Goal: Information Seeking & Learning: Learn about a topic

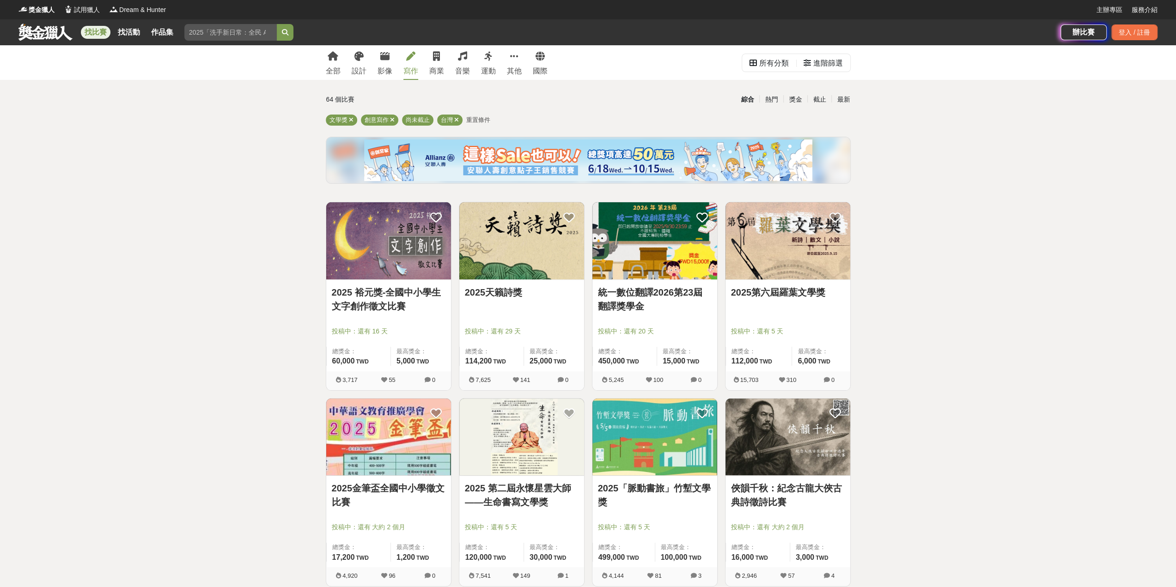
click at [382, 296] on link "2025 裕元獎-全國中小學生文字創作徵文比賽" at bounding box center [389, 300] width 114 height 28
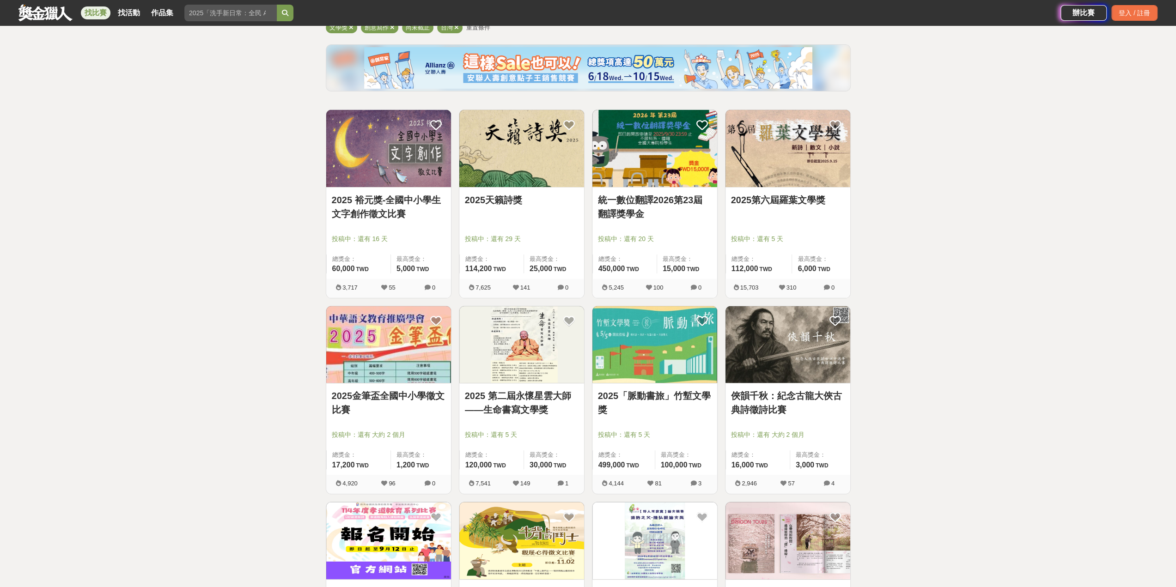
click at [535, 157] on img at bounding box center [521, 148] width 125 height 77
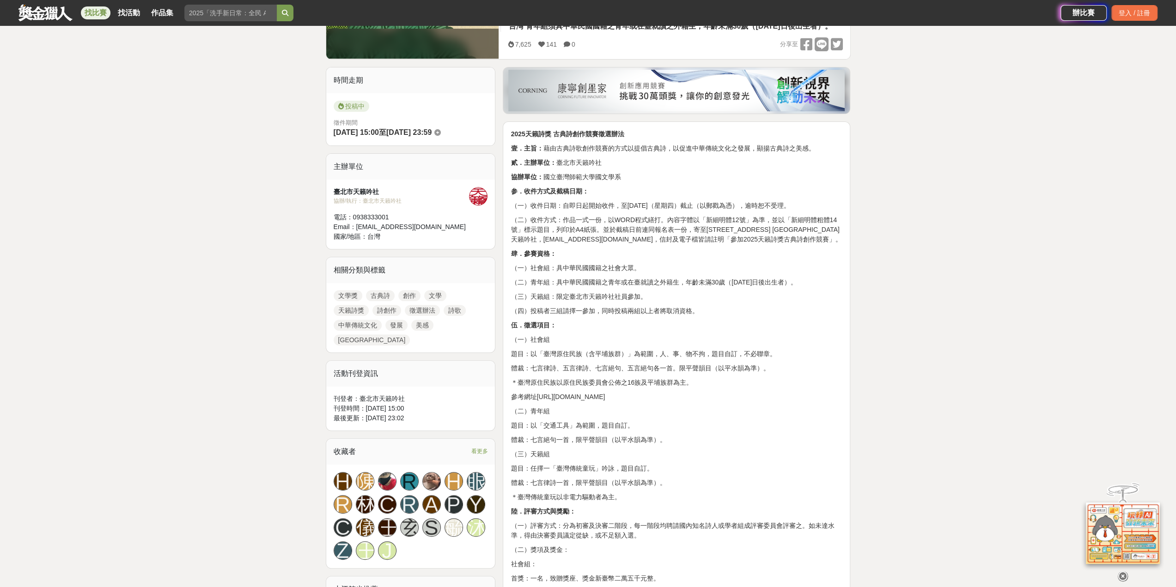
scroll to position [139, 0]
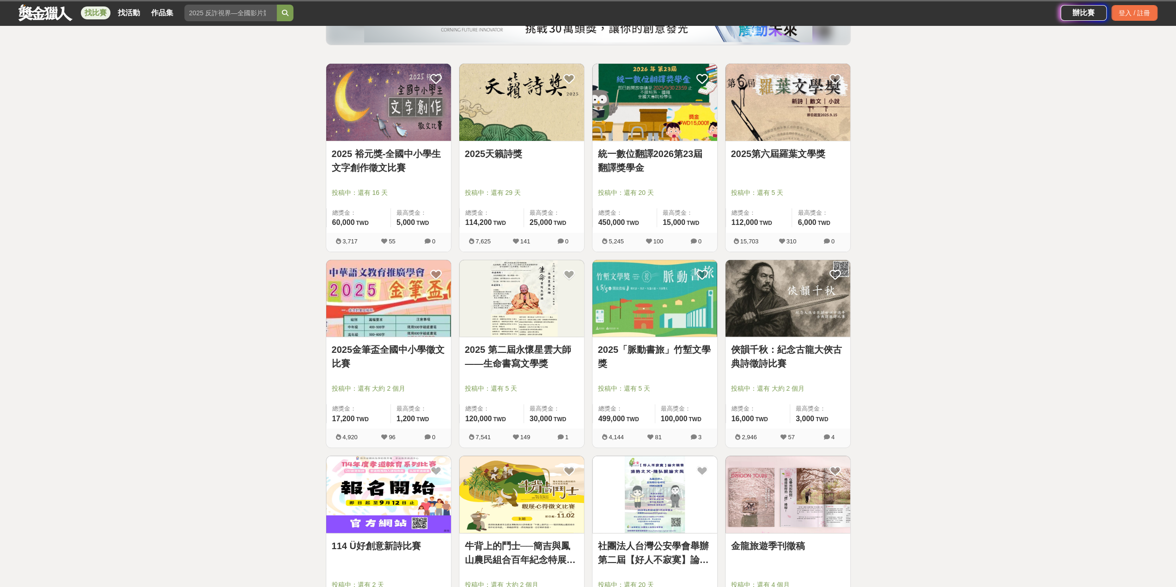
scroll to position [92, 0]
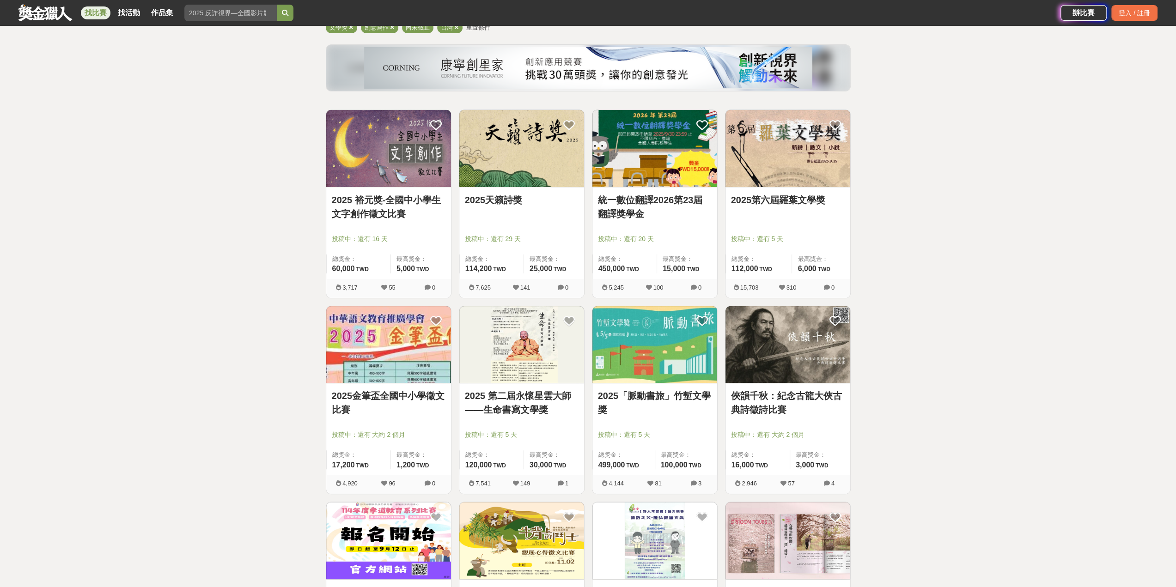
click at [644, 205] on link "統一數位翻譯2026第23屆翻譯獎學金" at bounding box center [655, 207] width 114 height 28
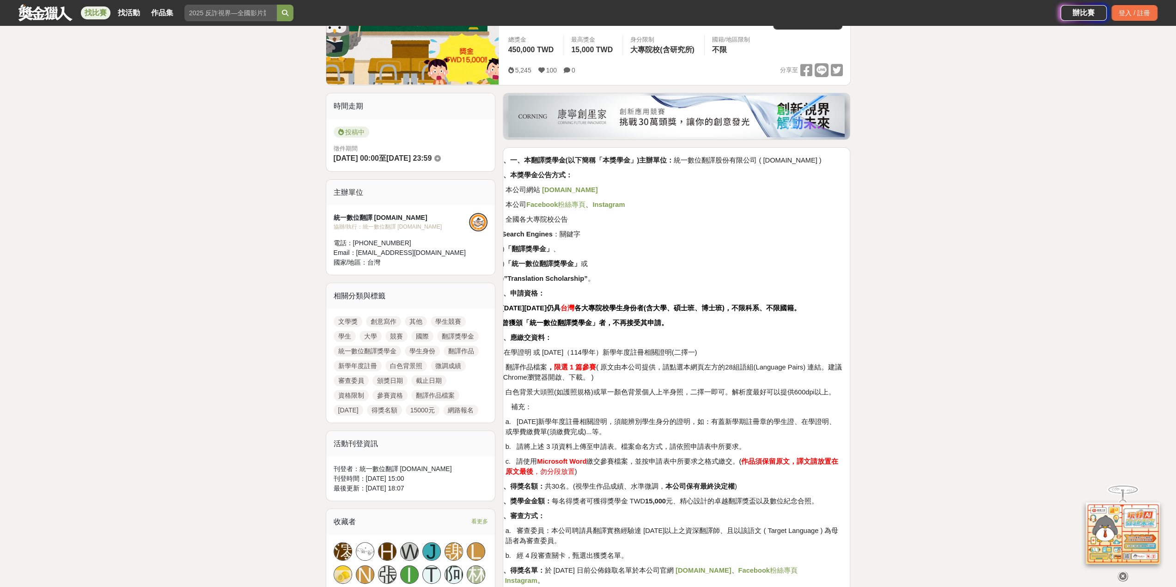
scroll to position [185, 0]
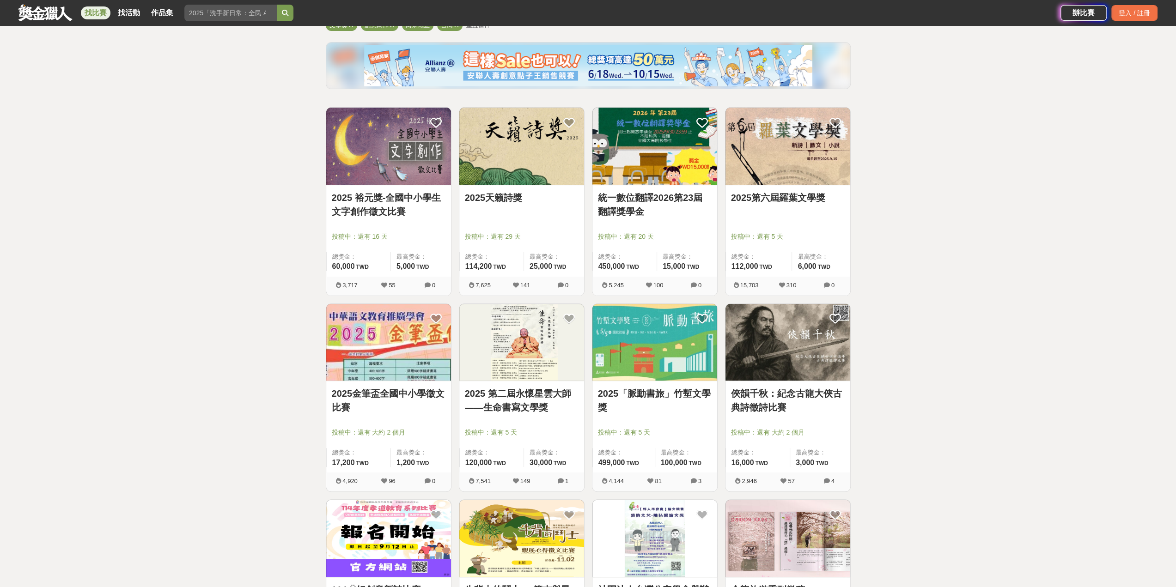
scroll to position [92, 0]
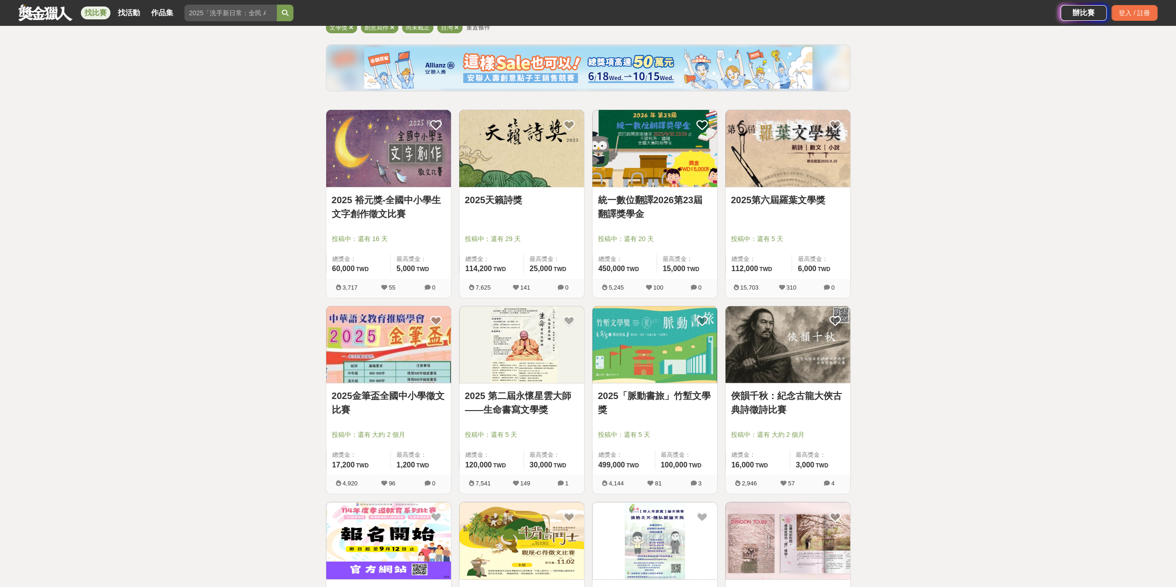
click at [779, 198] on link "2025第六屆羅葉文學獎" at bounding box center [788, 200] width 114 height 14
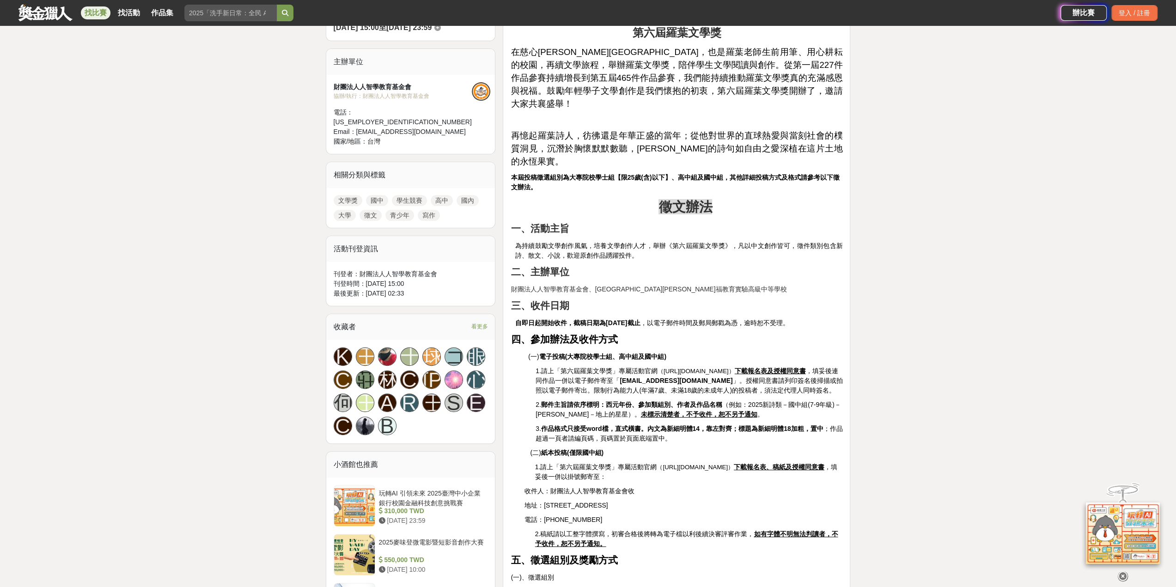
scroll to position [323, 0]
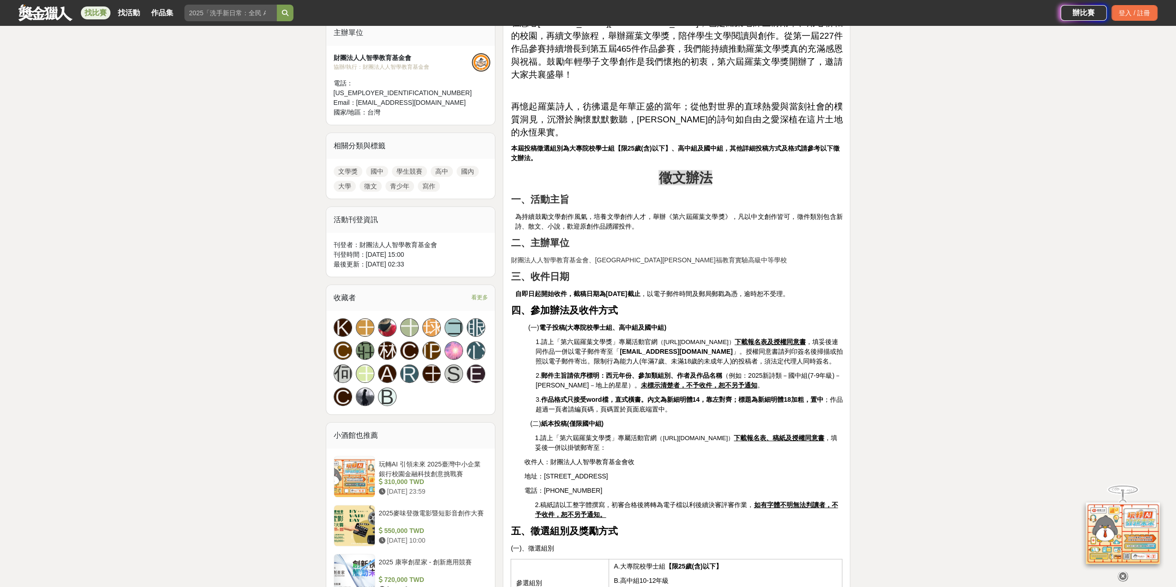
drag, startPoint x: 962, startPoint y: 412, endPoint x: 694, endPoint y: 214, distance: 332.4
click at [694, 236] on p "二、主辦單位" at bounding box center [677, 243] width 332 height 15
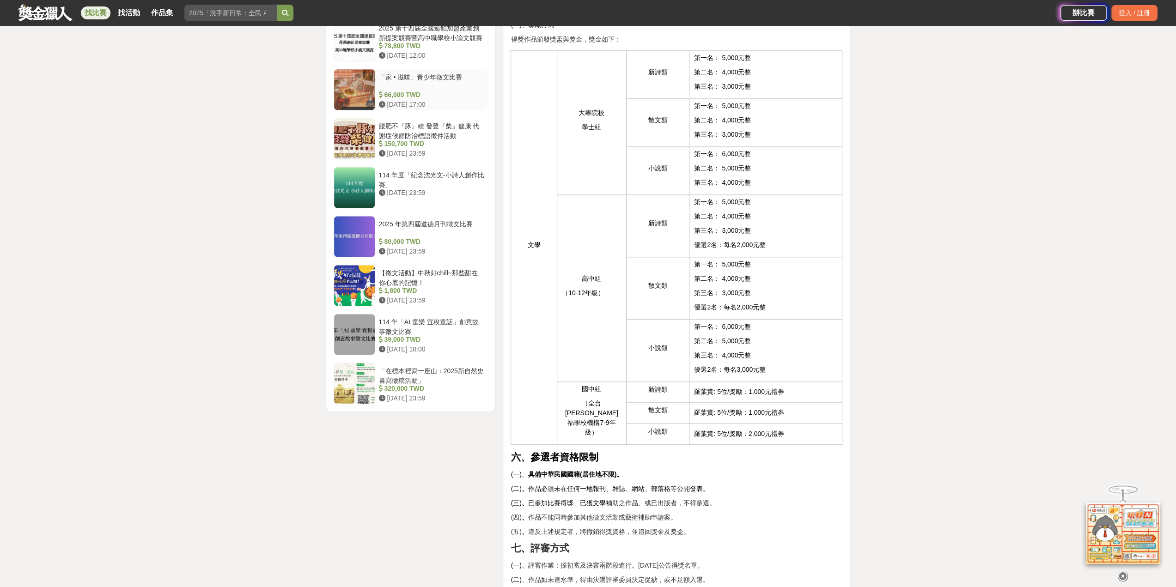
scroll to position [970, 0]
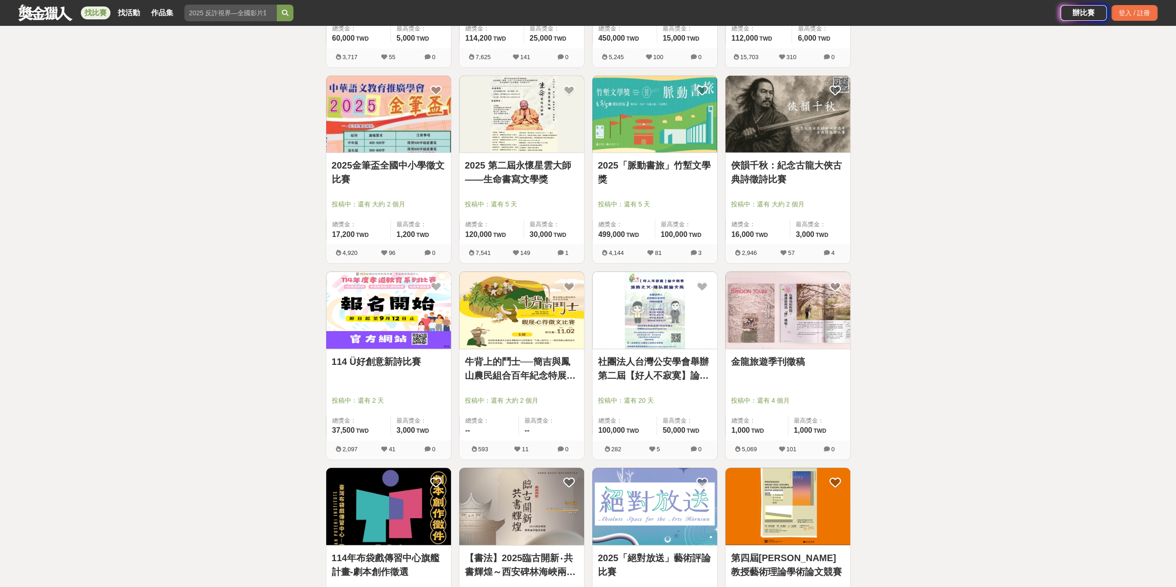
scroll to position [323, 0]
click at [634, 167] on link "2025「脈動書旅」竹塹文學獎" at bounding box center [655, 172] width 114 height 28
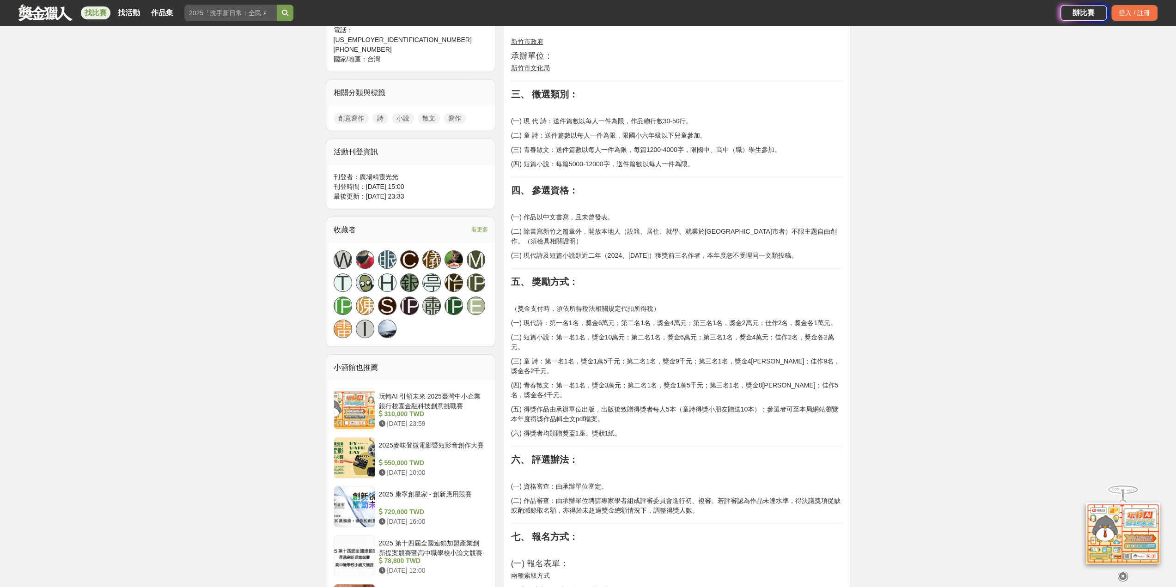
scroll to position [277, 0]
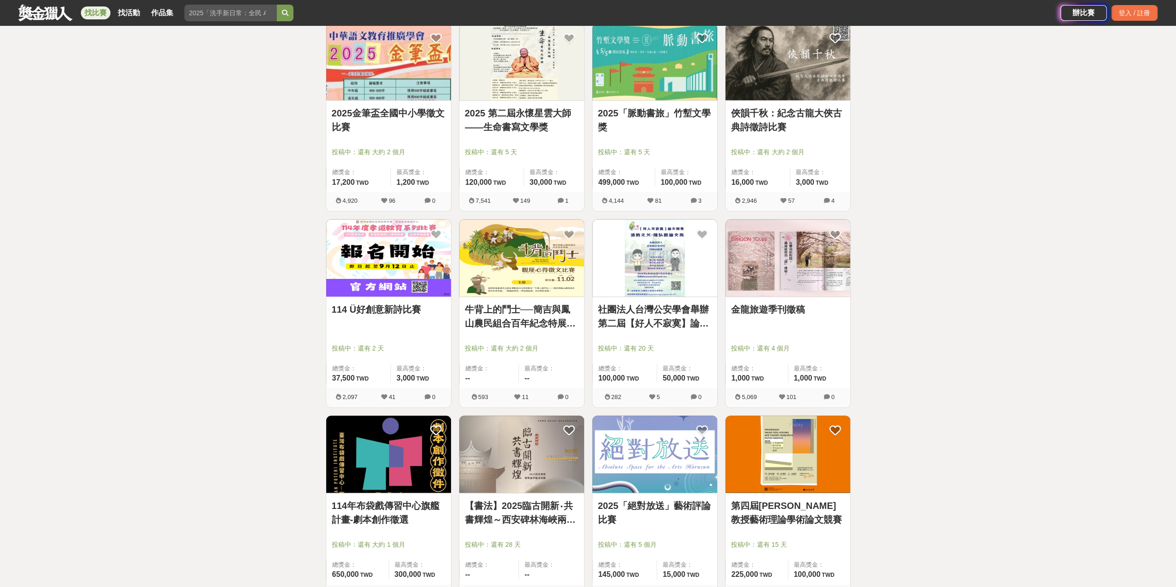
scroll to position [508, 0]
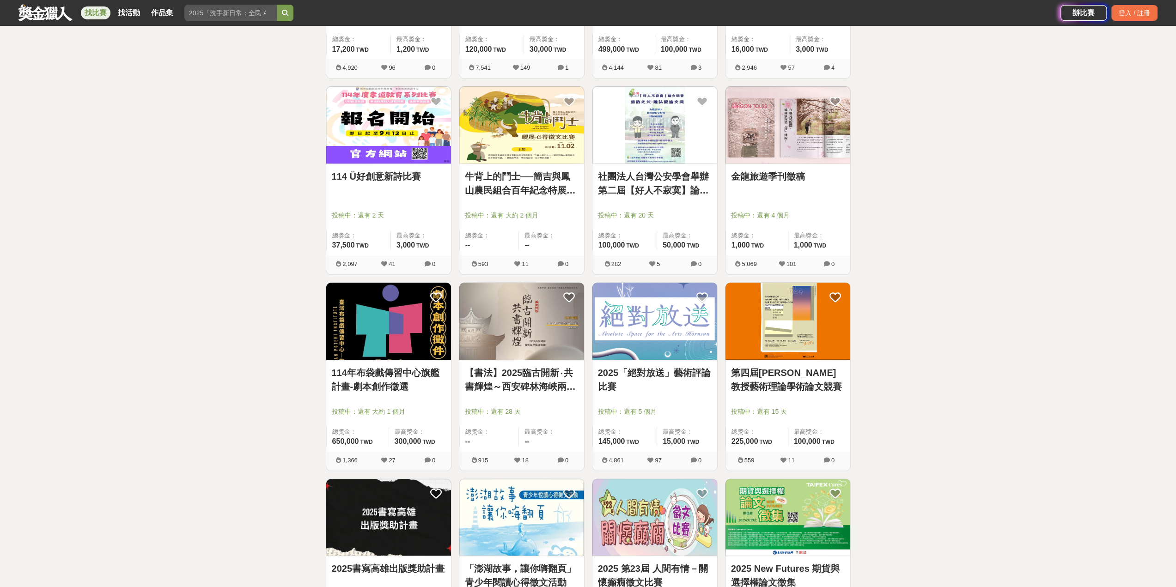
click at [387, 178] on link "114 Ü好創意新詩比賽" at bounding box center [389, 177] width 114 height 14
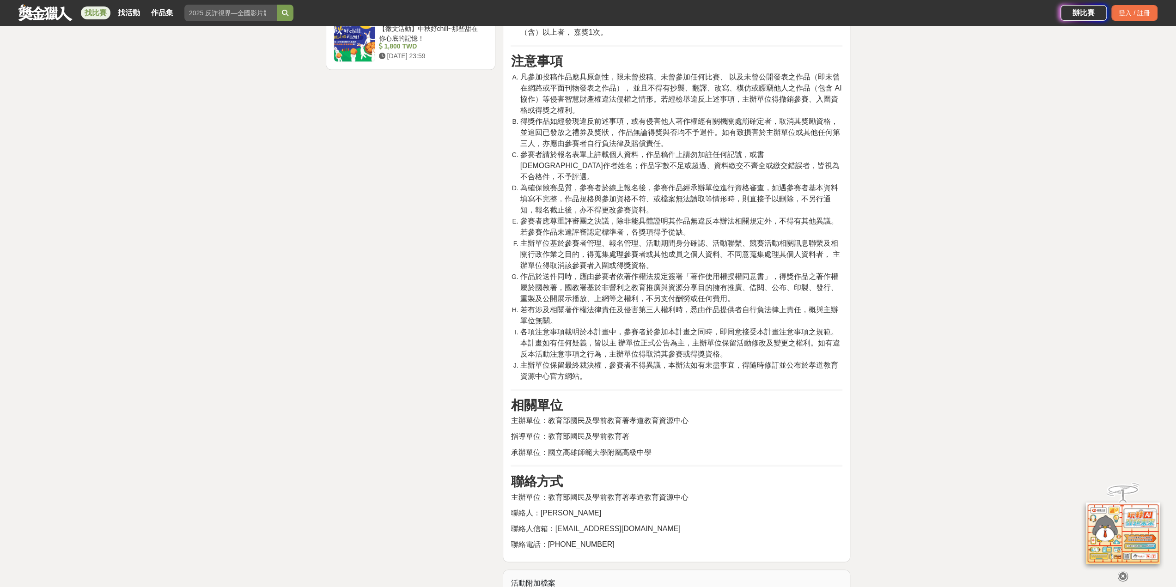
scroll to position [1294, 0]
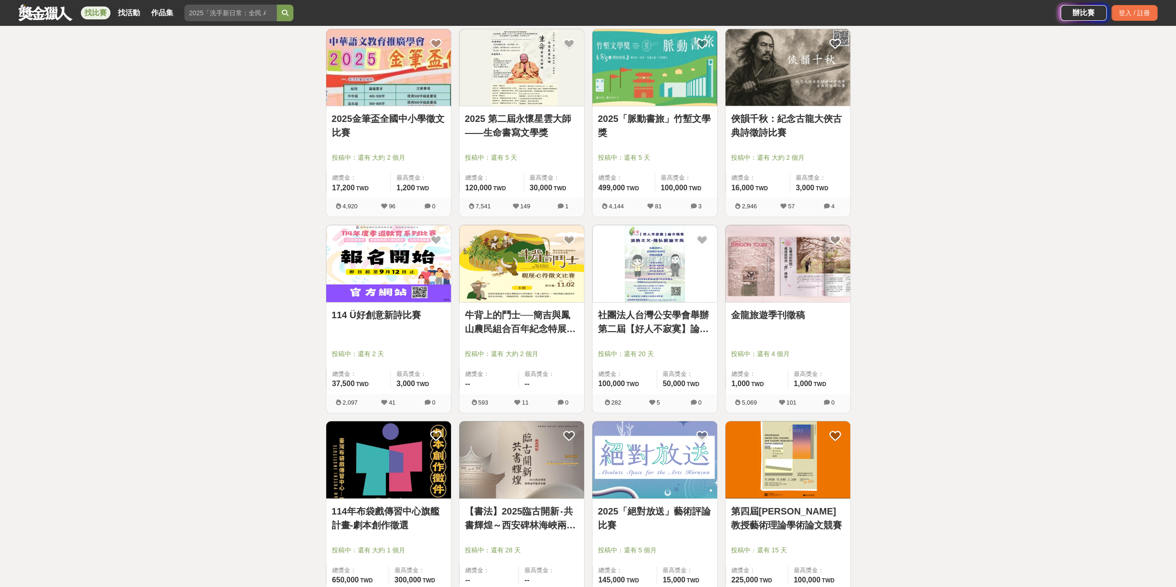
scroll to position [416, 0]
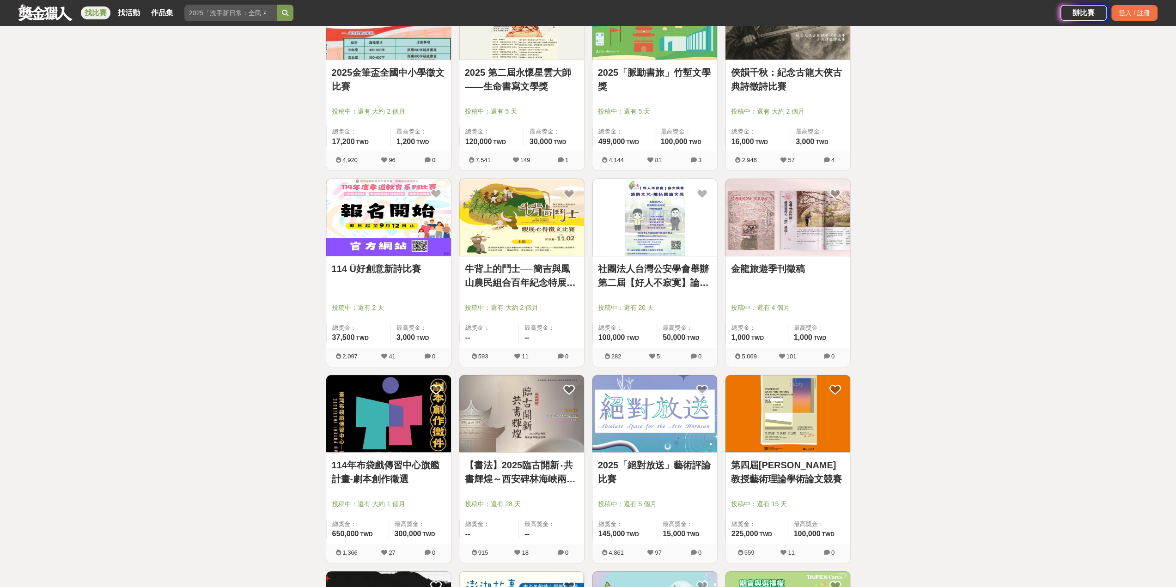
click at [633, 280] on link "社團法人台灣公安學會舉辦第二屆【好人不寂寞】論文競賽" at bounding box center [655, 276] width 114 height 28
click at [789, 276] on div "金龍旅遊季刊徵稿" at bounding box center [788, 274] width 114 height 24
click at [786, 265] on link "金龍旅遊季刊徵稿" at bounding box center [788, 269] width 114 height 14
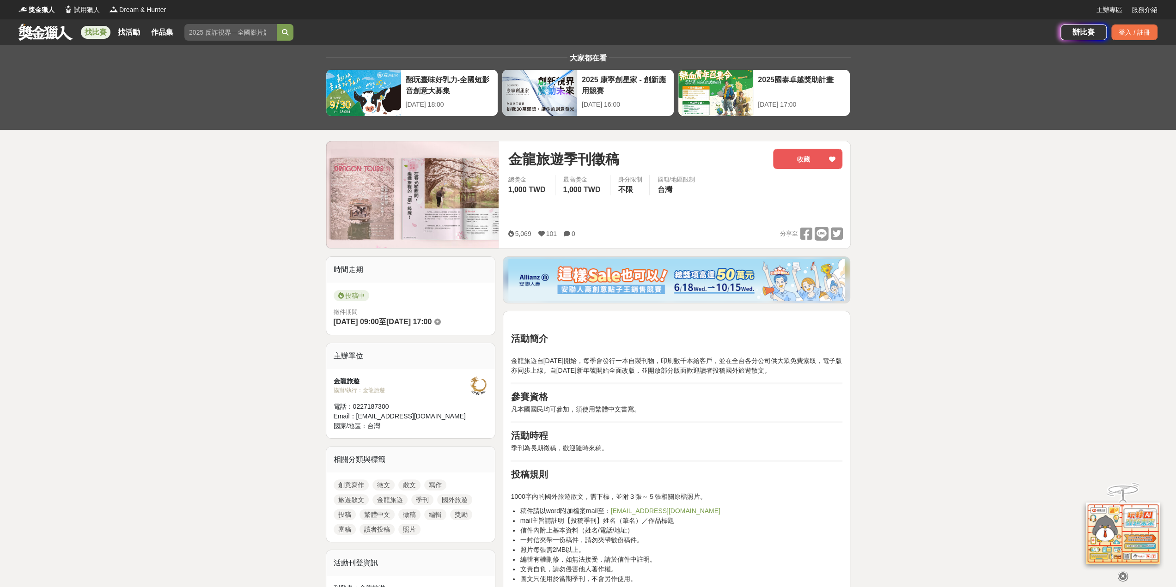
drag, startPoint x: 469, startPoint y: 0, endPoint x: 683, endPoint y: 47, distance: 218.5
click at [683, 47] on div "大家都在看 翻玩臺味好乳力-全國短影音創意大募集 [DATE] 18:00 2025 康寧創星家 - 創新應用競賽 [DATE] 16:00 2025國泰卓越…" at bounding box center [588, 87] width 540 height 85
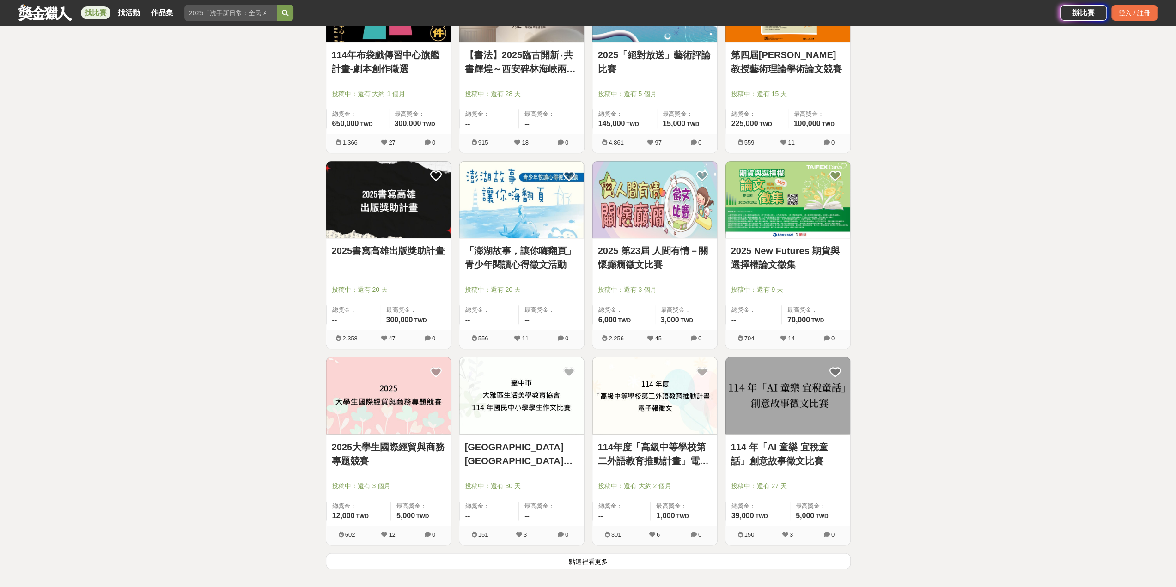
scroll to position [832, 0]
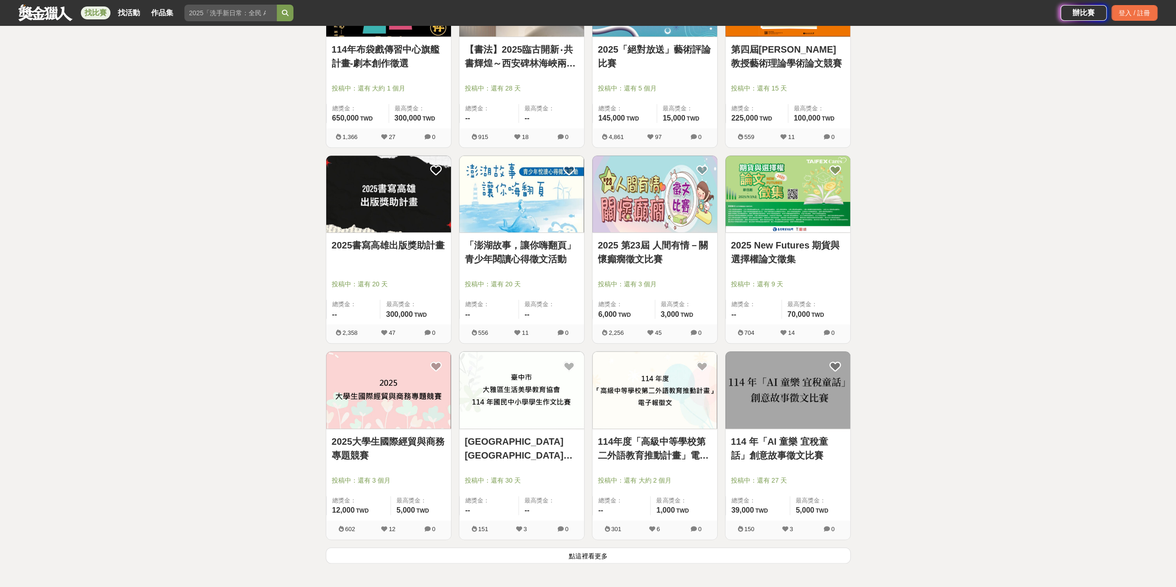
click at [514, 254] on link "「澎湖故事，讓你嗨翻頁」青少年閱讀心得徵文活動" at bounding box center [522, 252] width 114 height 28
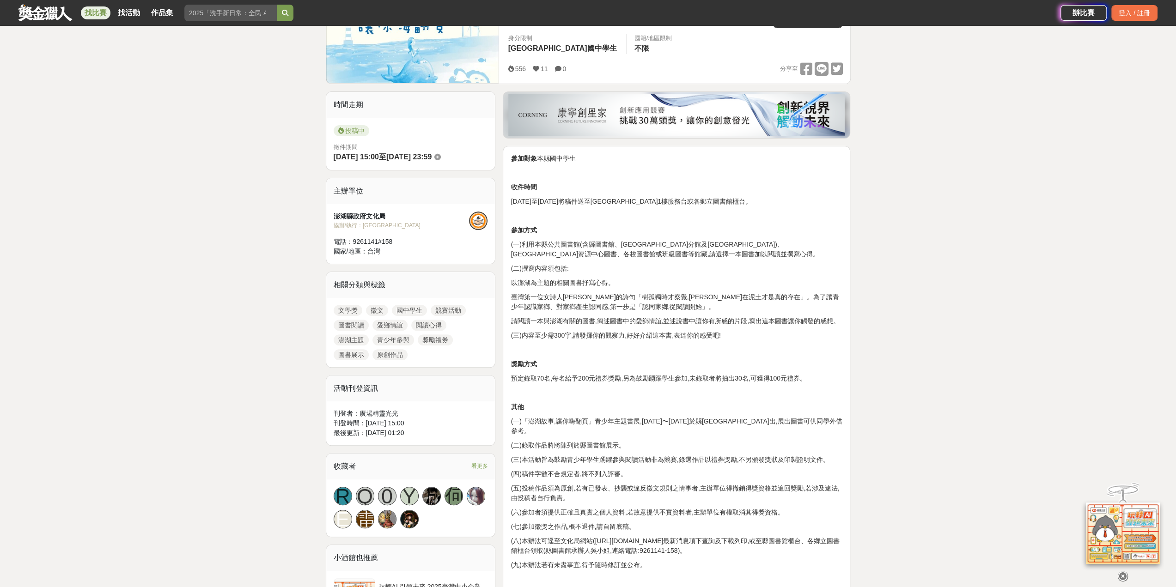
scroll to position [185, 0]
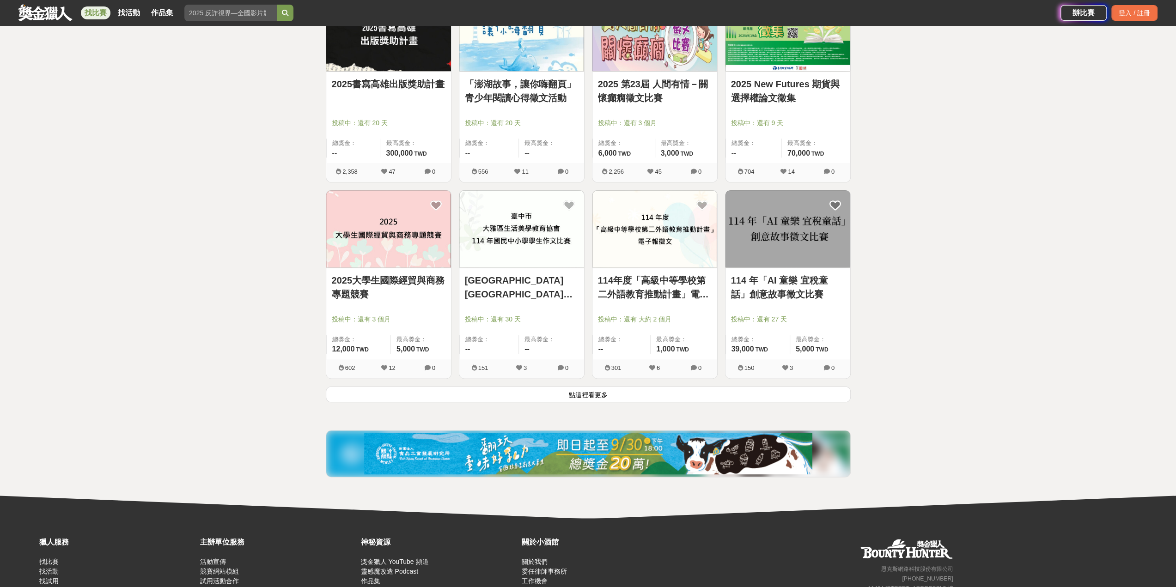
scroll to position [1016, 0]
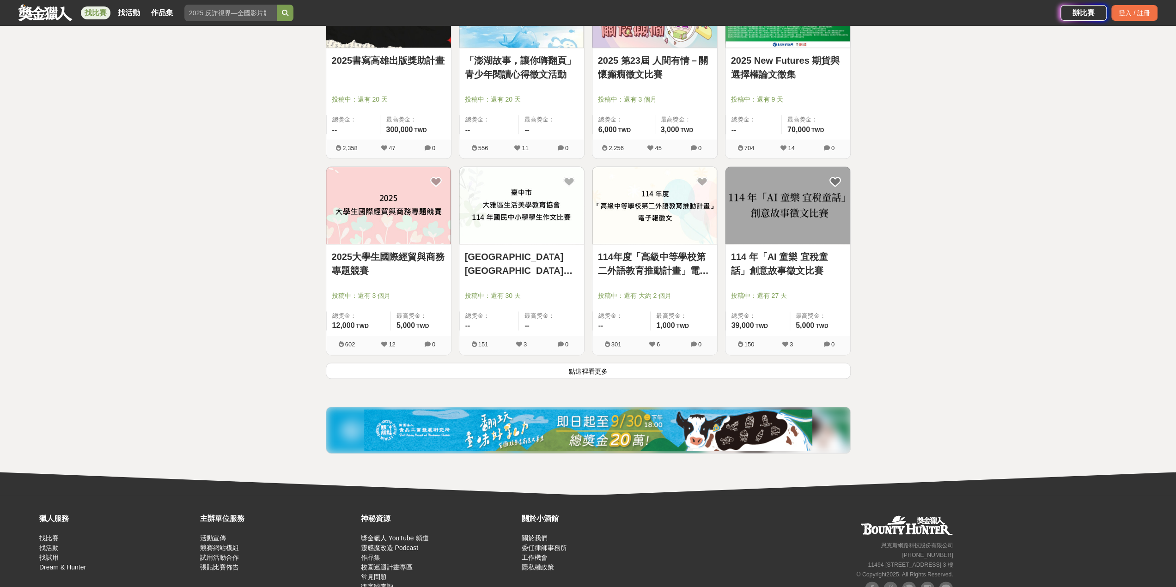
click at [766, 270] on link "114 年「AI 童樂 宜稅童話」創意故事徵文比賽" at bounding box center [788, 264] width 114 height 28
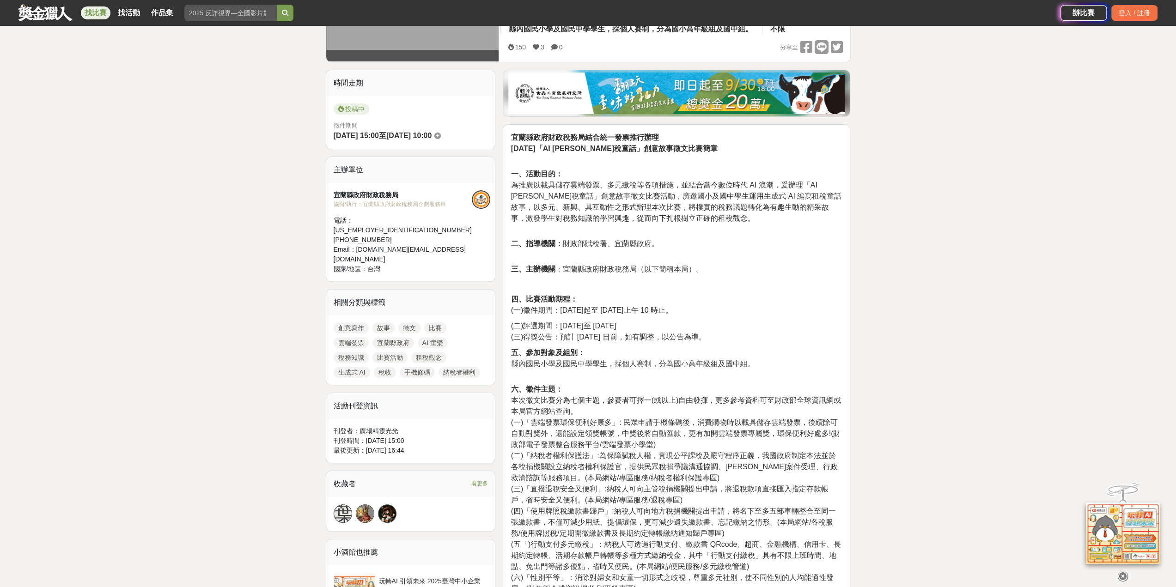
scroll to position [231, 0]
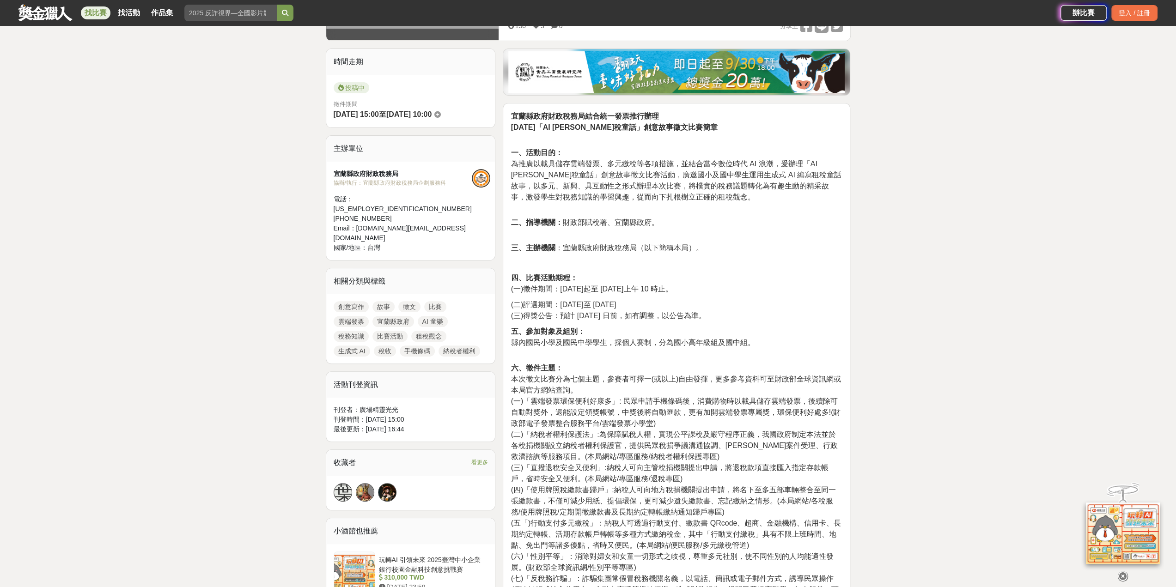
click at [412, 301] on link "徵文" at bounding box center [409, 306] width 22 height 11
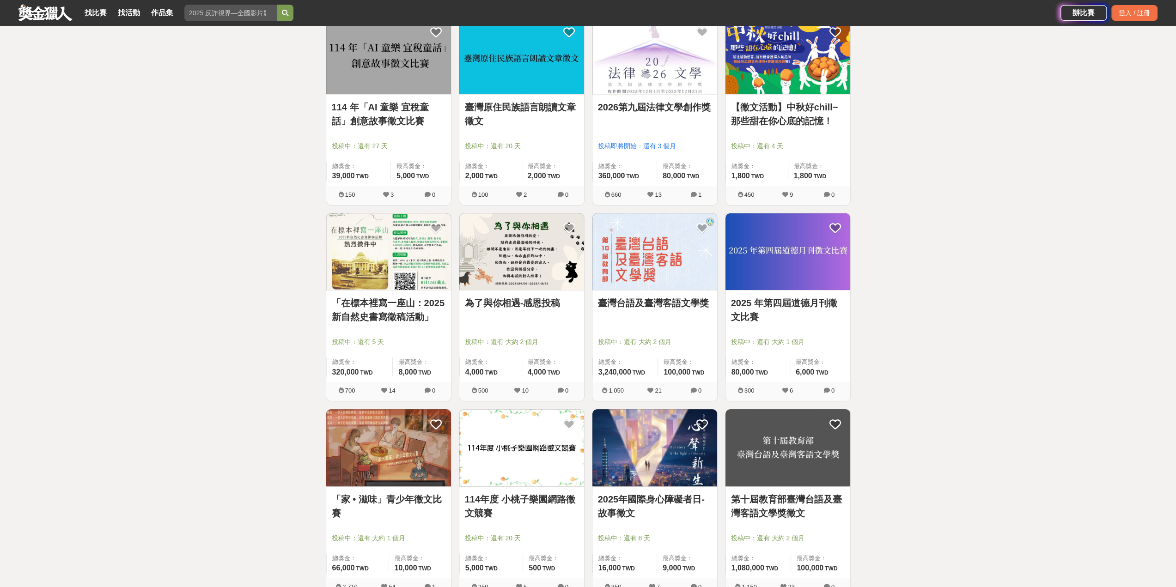
scroll to position [139, 0]
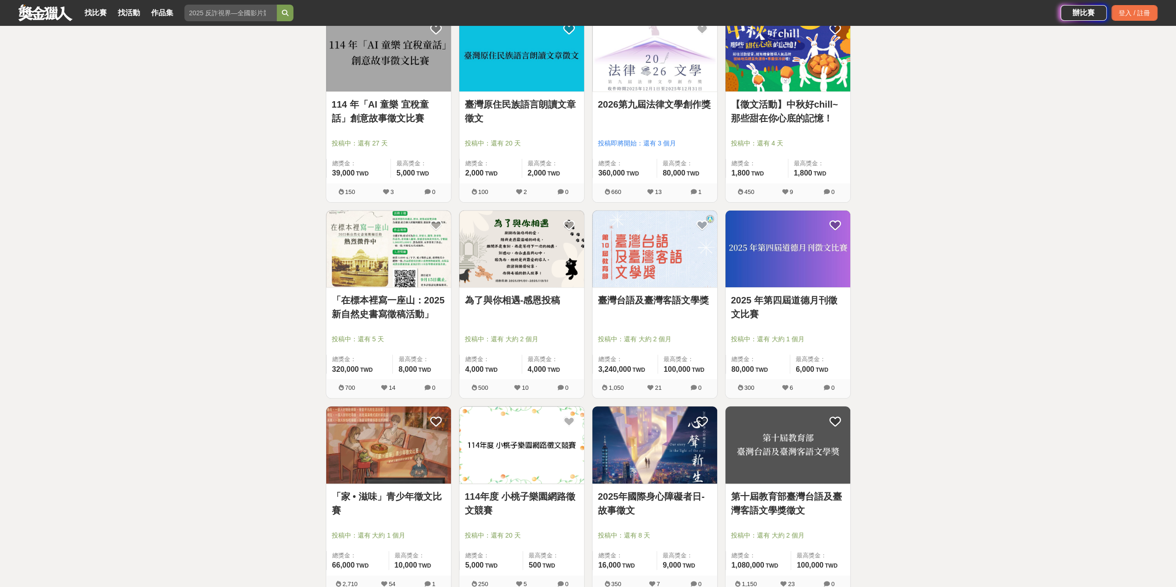
click at [795, 116] on link "【徵文活動】中秋好chill~那些甜在你心底的記憶！" at bounding box center [788, 111] width 114 height 28
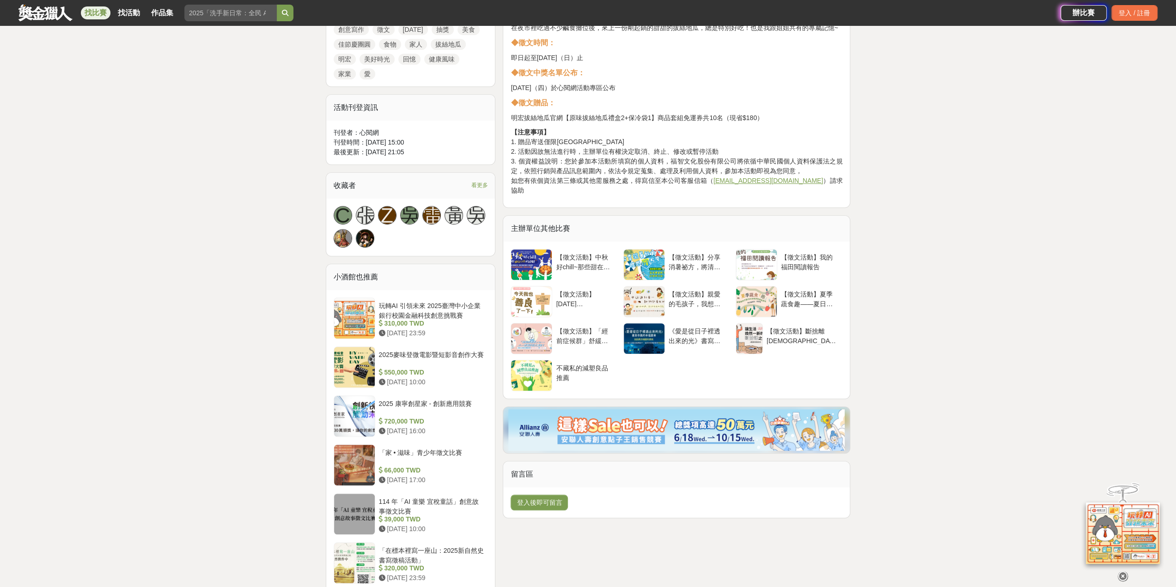
scroll to position [462, 0]
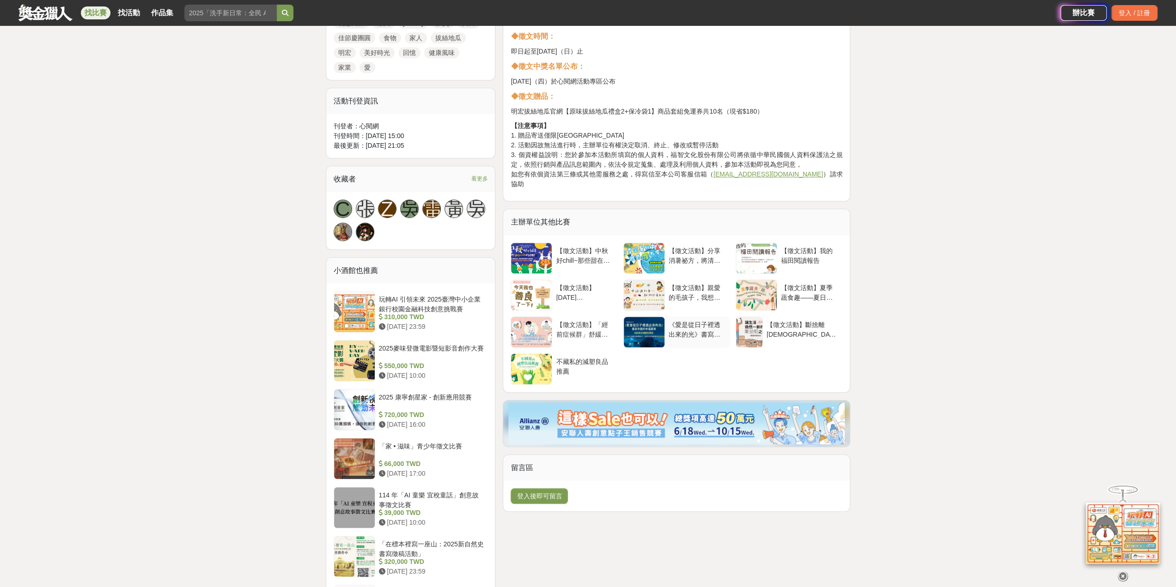
click at [649, 319] on div at bounding box center [644, 332] width 41 height 30
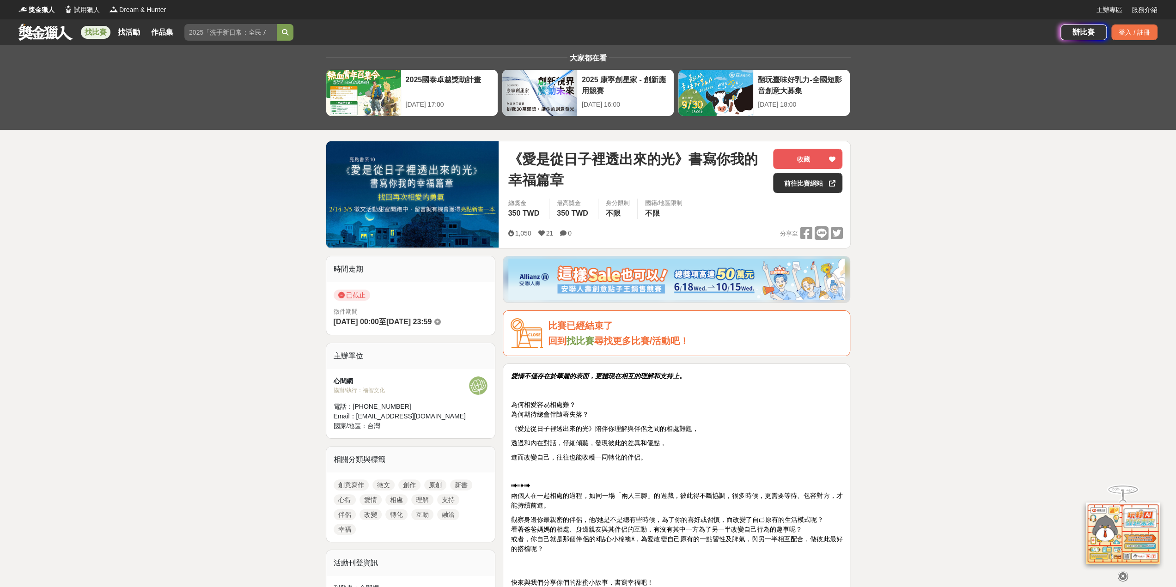
scroll to position [46, 0]
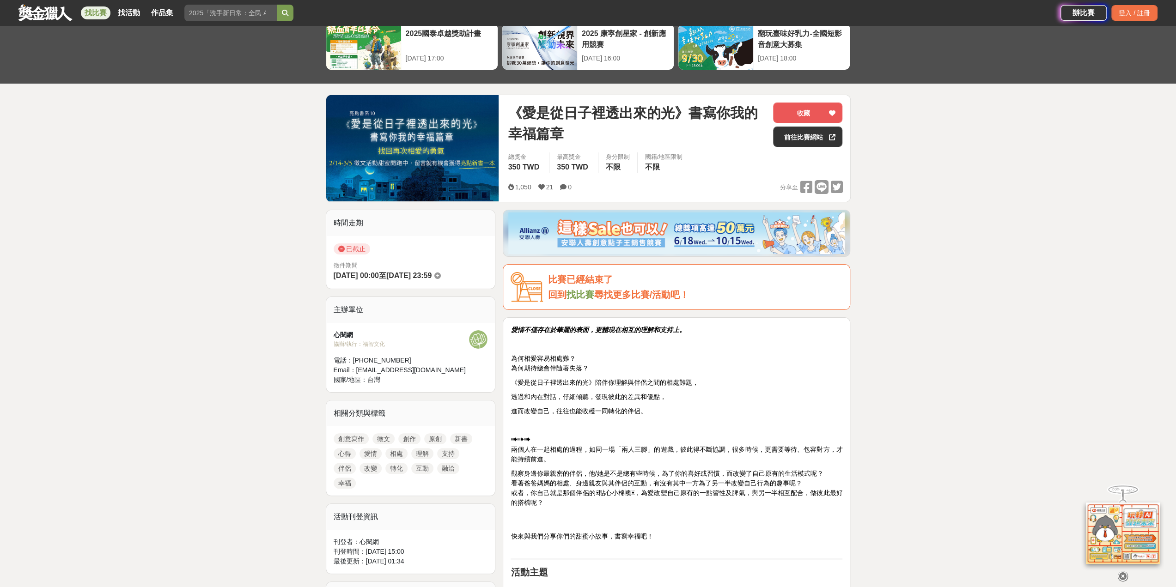
click at [582, 294] on link "找比賽" at bounding box center [580, 295] width 28 height 10
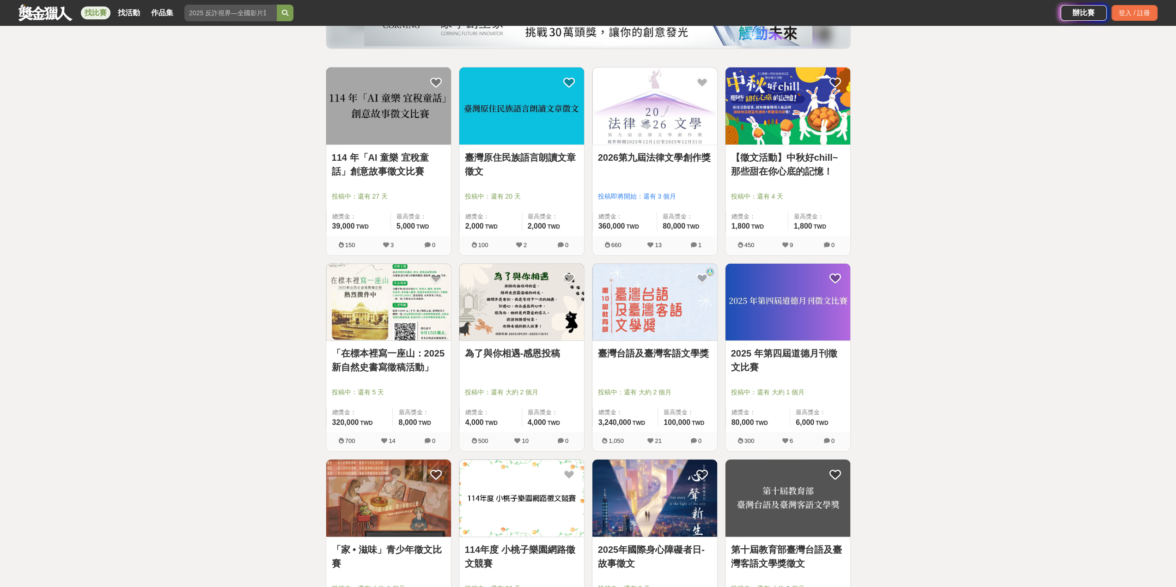
scroll to position [139, 0]
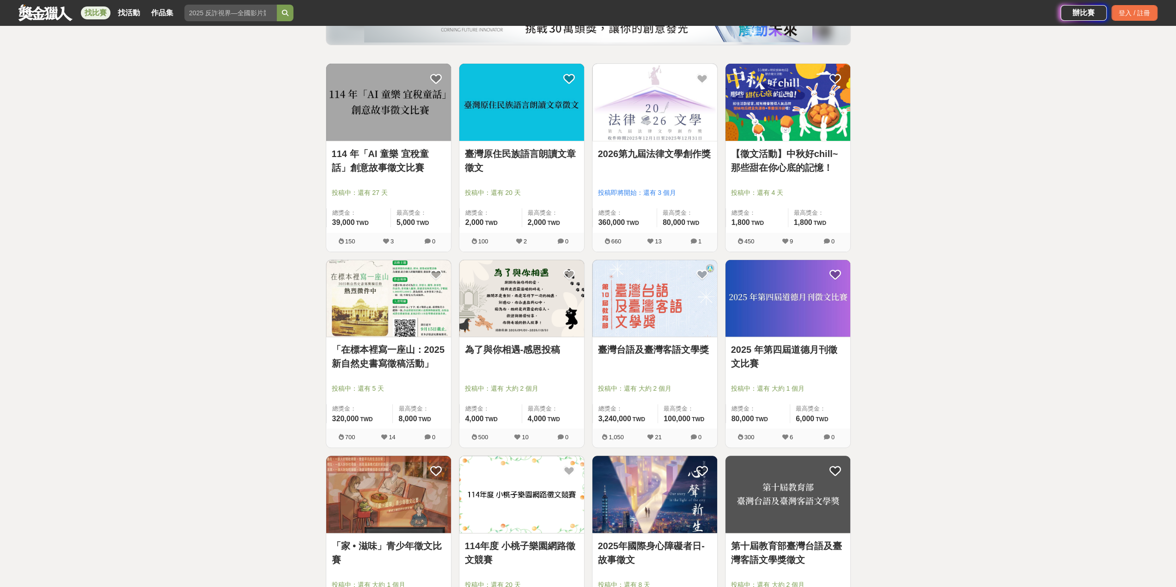
click at [389, 369] on link "「在標本裡寫一座山：2025新自然史書寫徵稿活動」" at bounding box center [389, 357] width 114 height 28
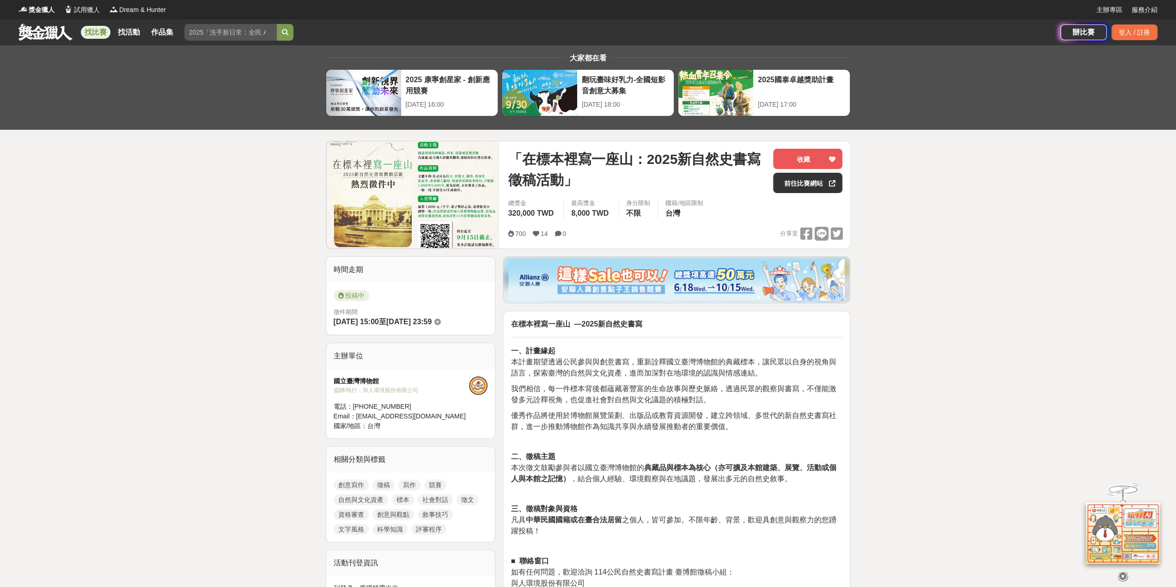
drag, startPoint x: 468, startPoint y: 0, endPoint x: 1071, endPoint y: 82, distance: 608.0
click at [1071, 82] on div "大家都在看 2025 康寧創星家 - 創新應用競賽 2025-10-17 16:00 翻玩臺味好乳力-全國短影音創意大募集 2025-09-30 18:00 …" at bounding box center [588, 87] width 1176 height 85
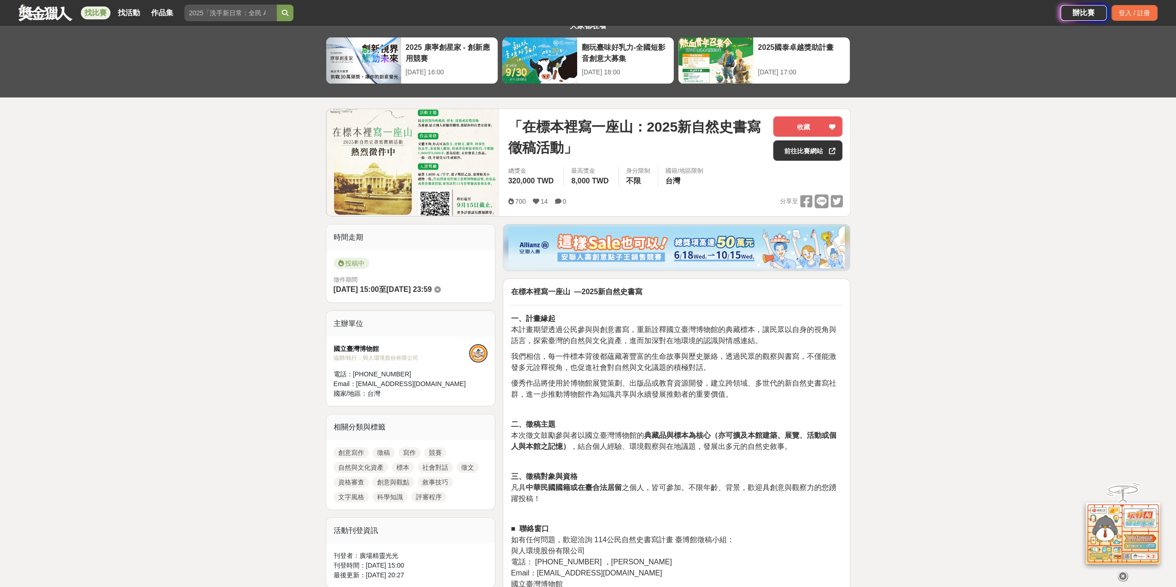
scroll to position [139, 0]
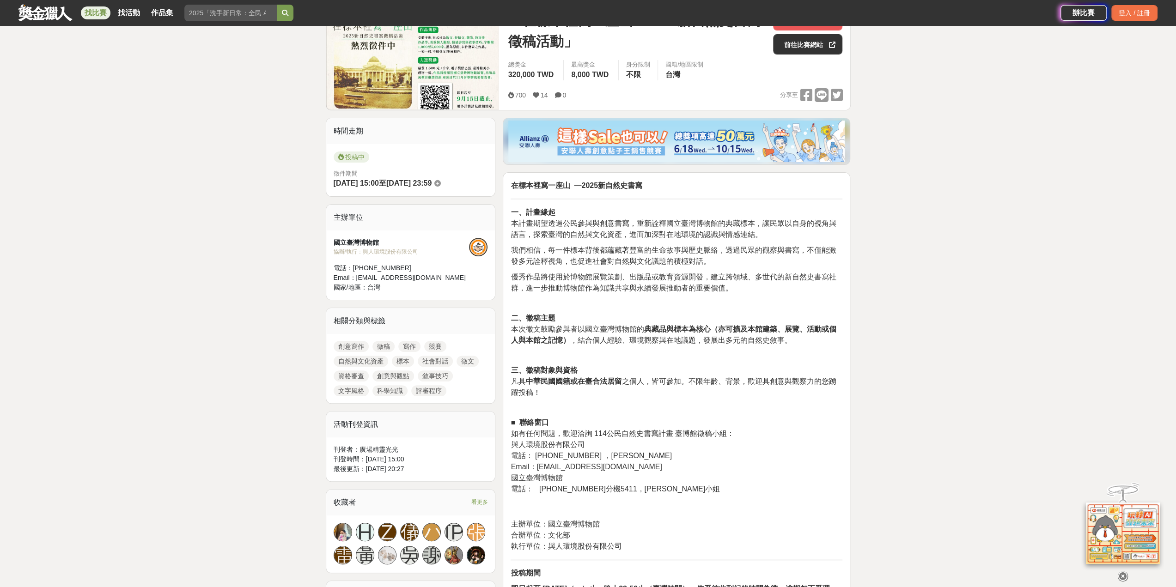
click at [352, 344] on link "創意寫作" at bounding box center [351, 346] width 35 height 11
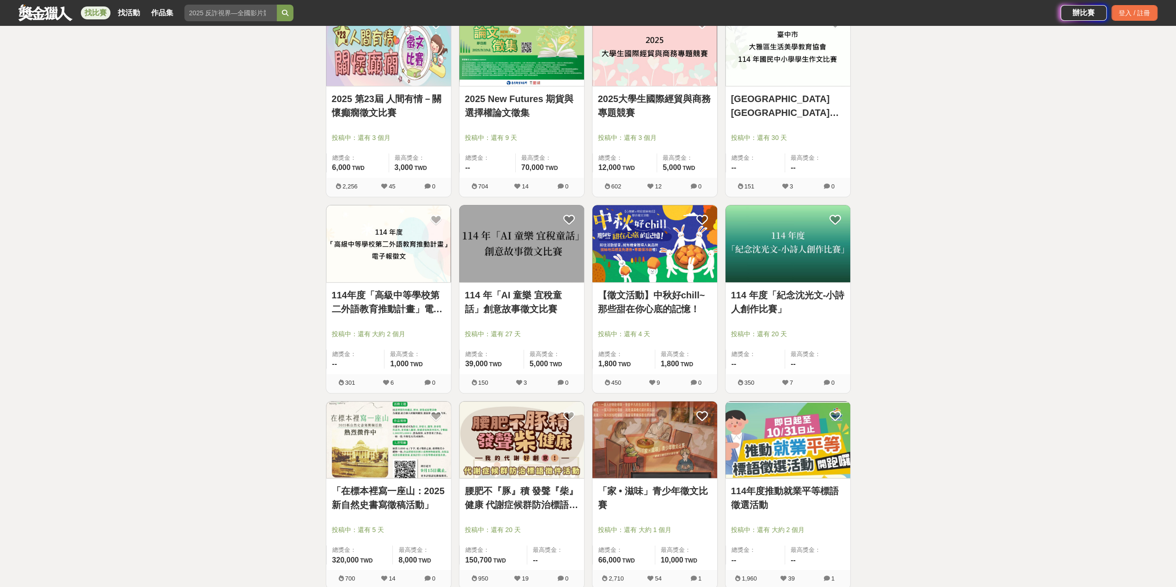
scroll to position [647, 0]
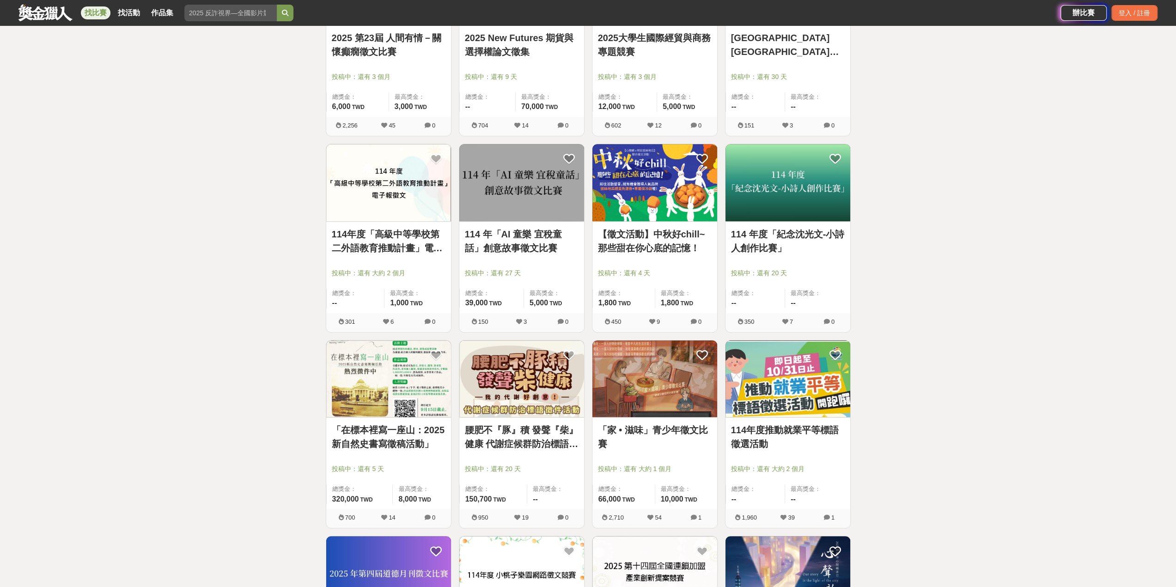
click at [661, 397] on img at bounding box center [654, 378] width 125 height 77
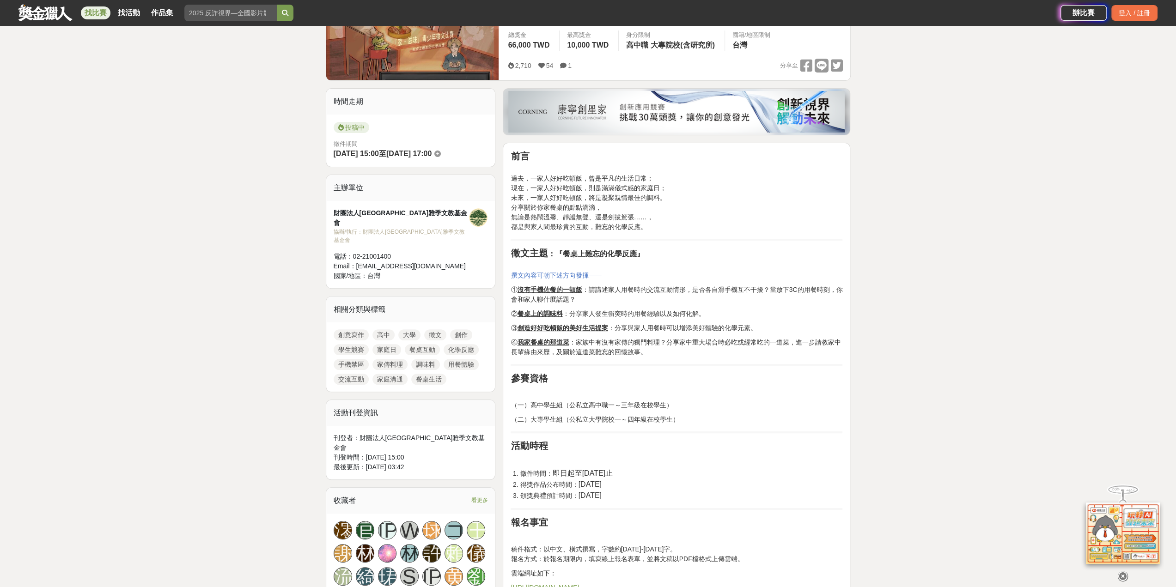
scroll to position [46, 0]
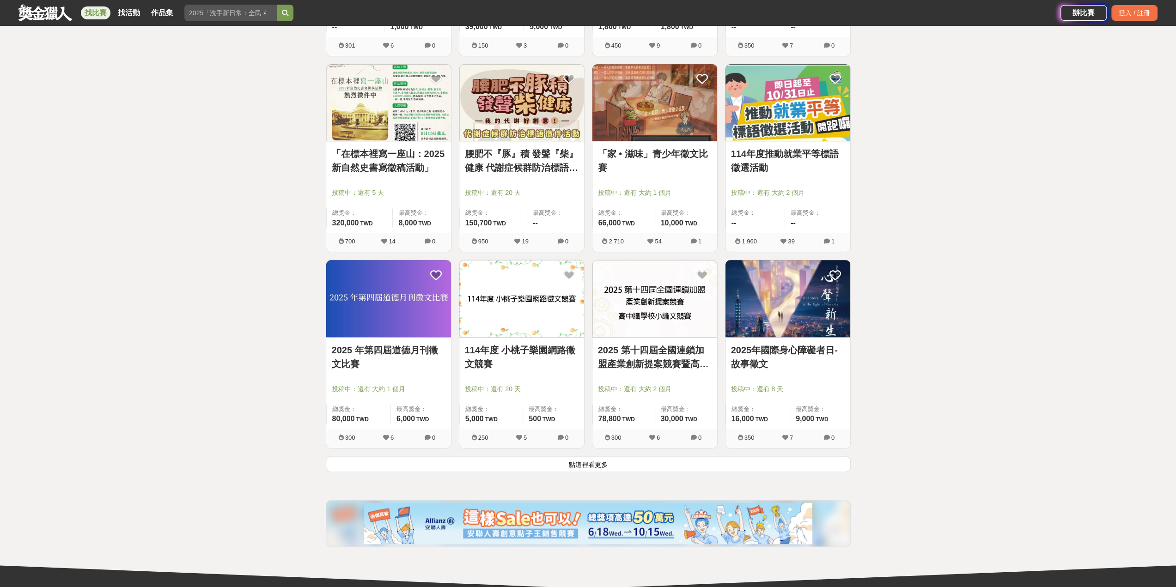
scroll to position [924, 0]
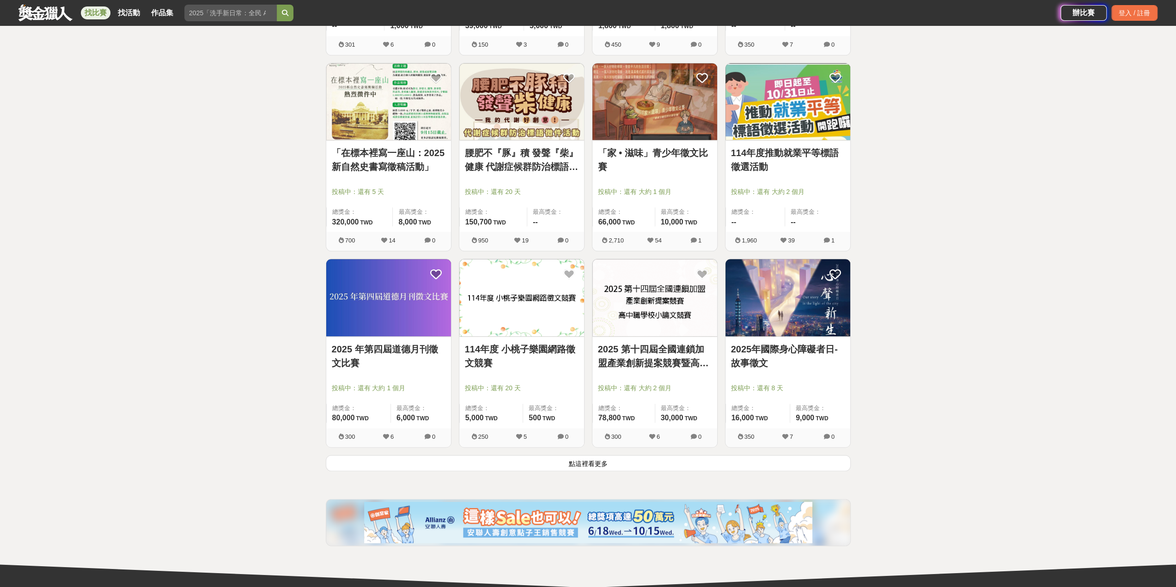
click at [364, 300] on img at bounding box center [388, 297] width 125 height 77
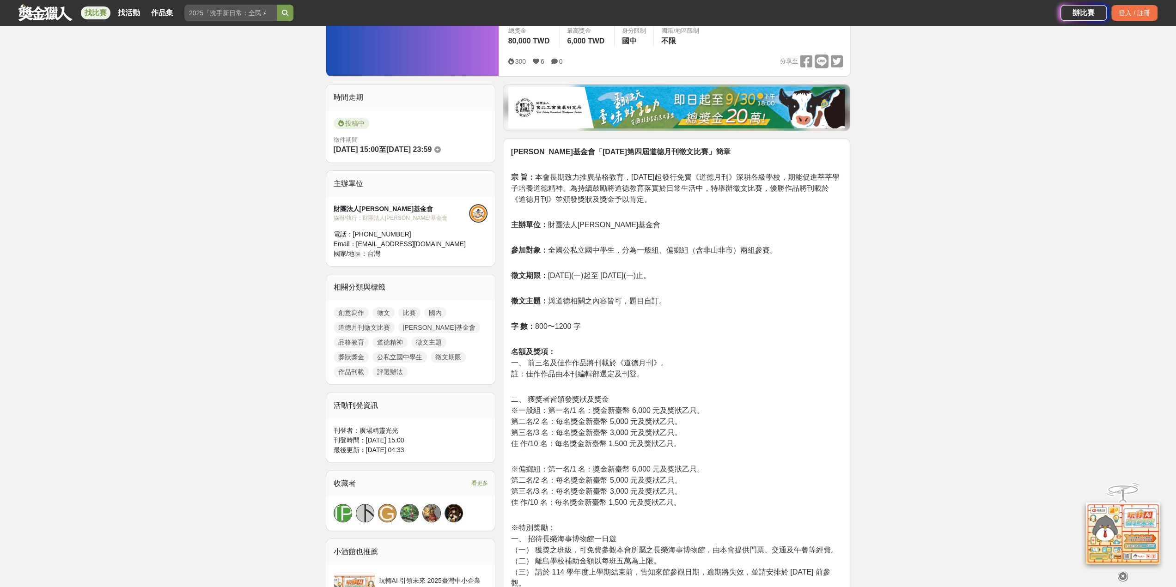
scroll to position [185, 0]
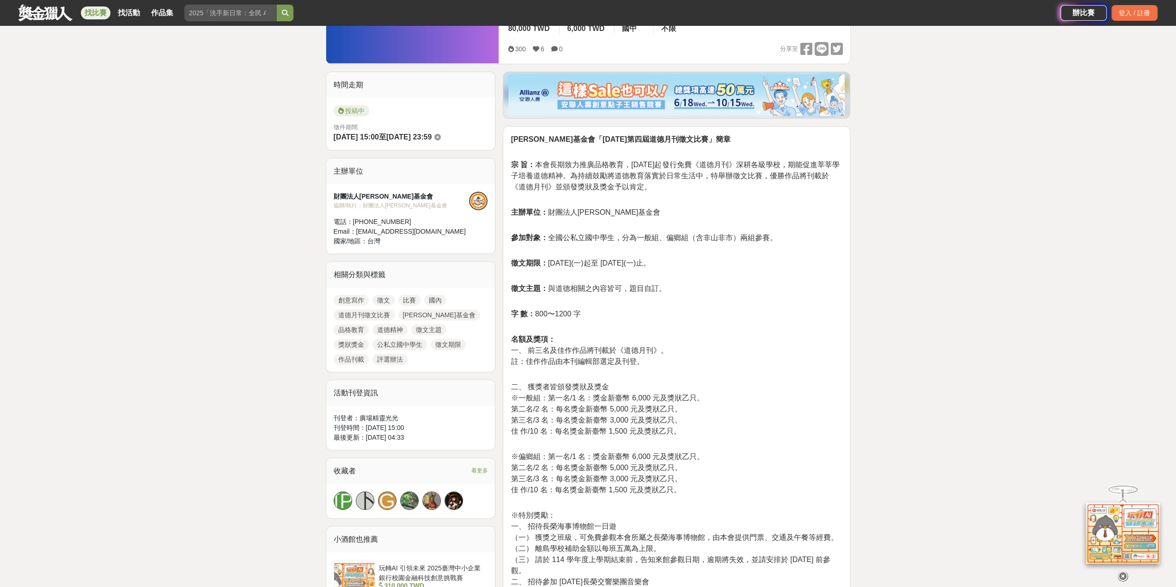
drag, startPoint x: 255, startPoint y: 11, endPoint x: 249, endPoint y: 3, distance: 9.9
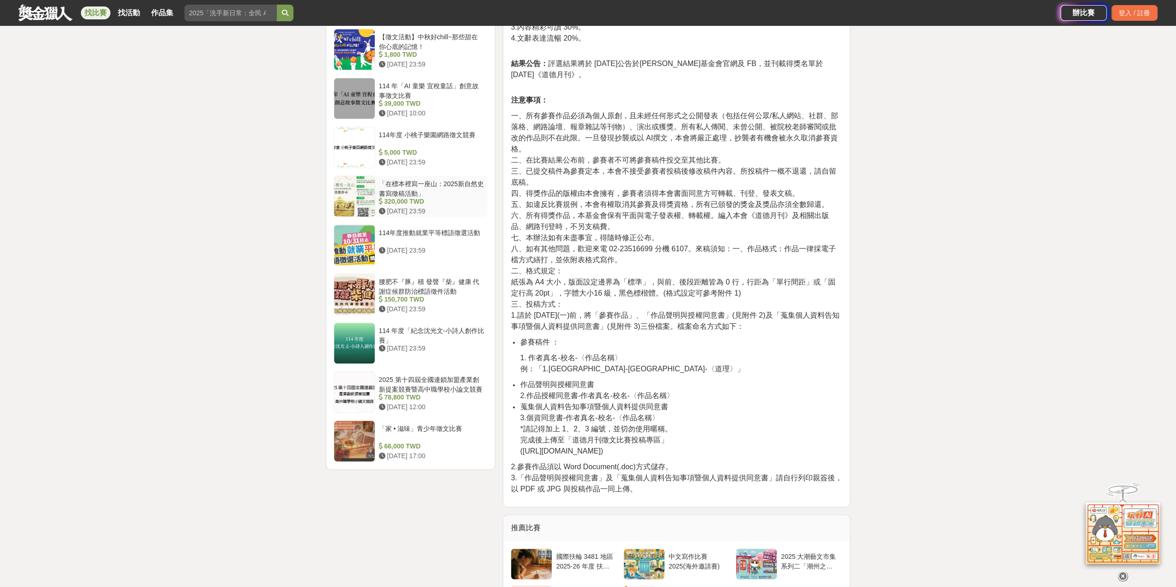
scroll to position [878, 0]
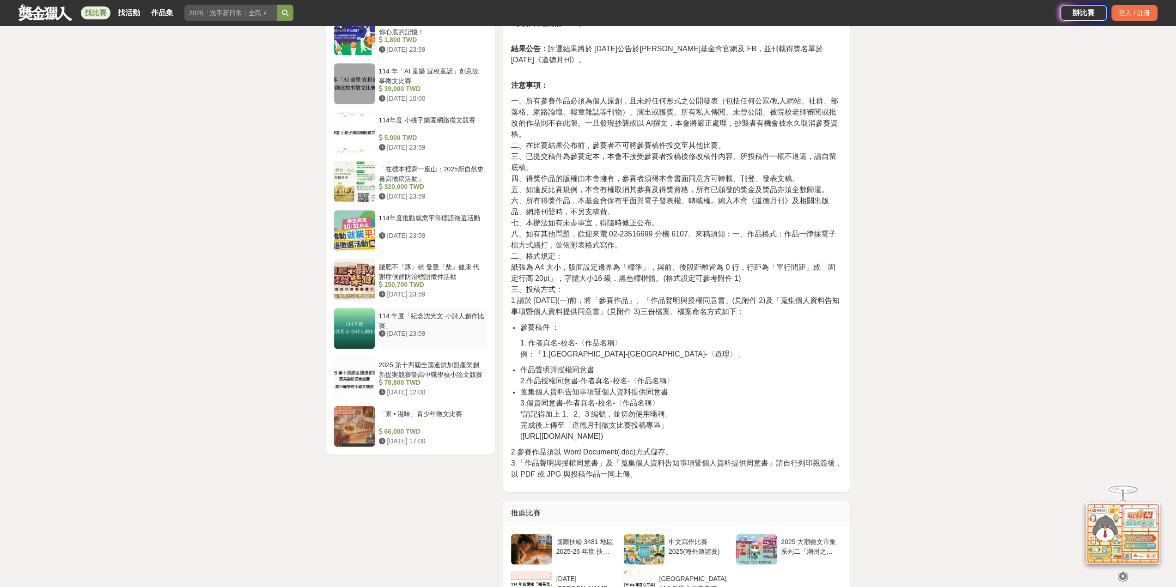
click at [417, 313] on div "114 年度「紀念沈光文-小詩人創作比賽」" at bounding box center [431, 320] width 105 height 18
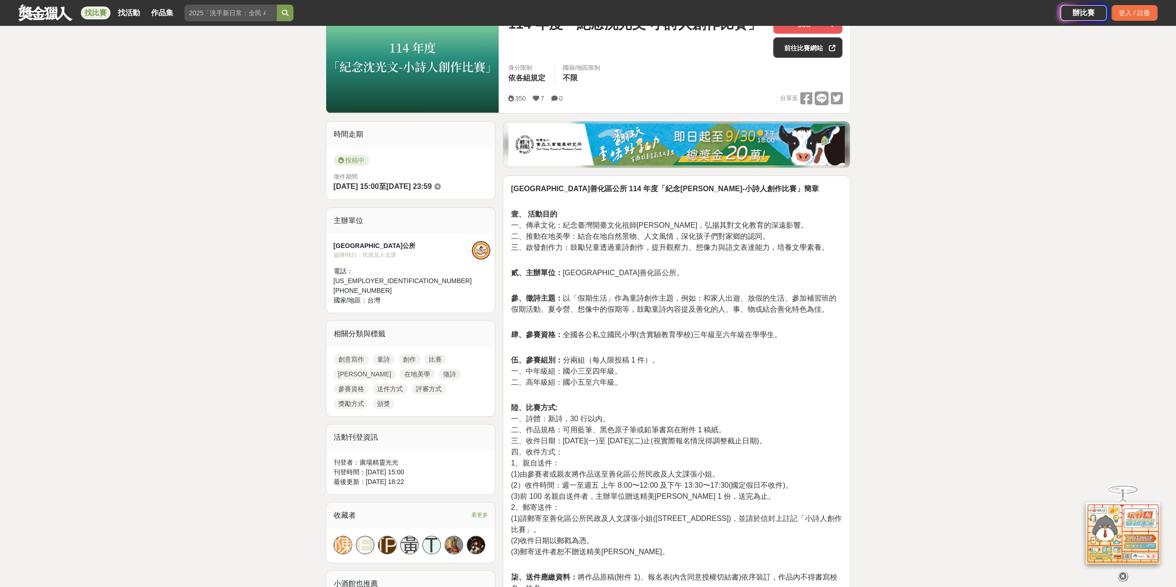
scroll to position [182, 0]
